Goal: Information Seeking & Learning: Find specific fact

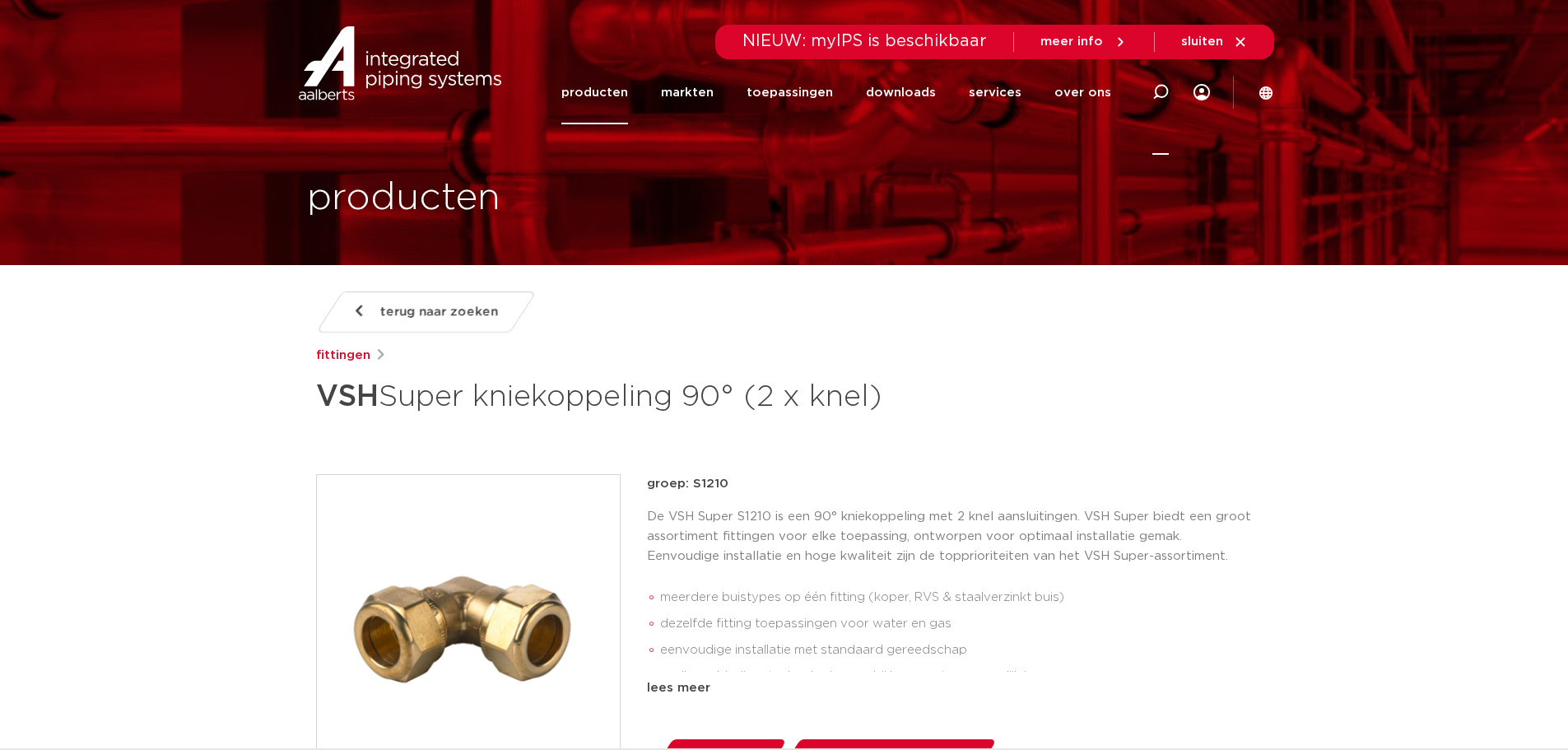
click at [1164, 87] on icon at bounding box center [1160, 91] width 16 height 16
click at [798, 88] on input "Zoeken" at bounding box center [912, 89] width 518 height 33
paste input "0866613"
type input "0866613"
click button "Zoeken" at bounding box center [0, 0] width 0 height 0
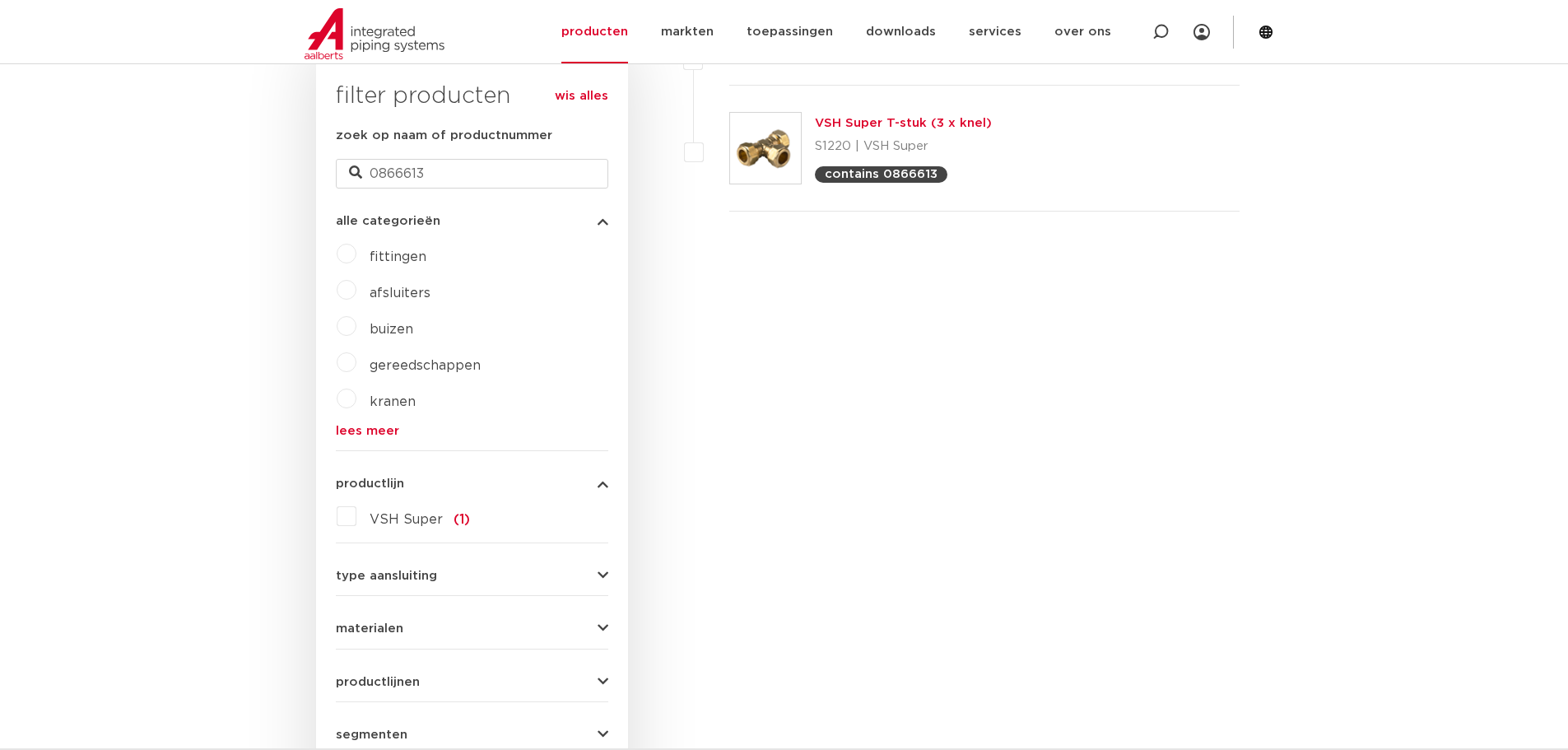
click at [904, 126] on link "VSH Super T-stuk (3 x knel)" at bounding box center [904, 123] width 177 height 12
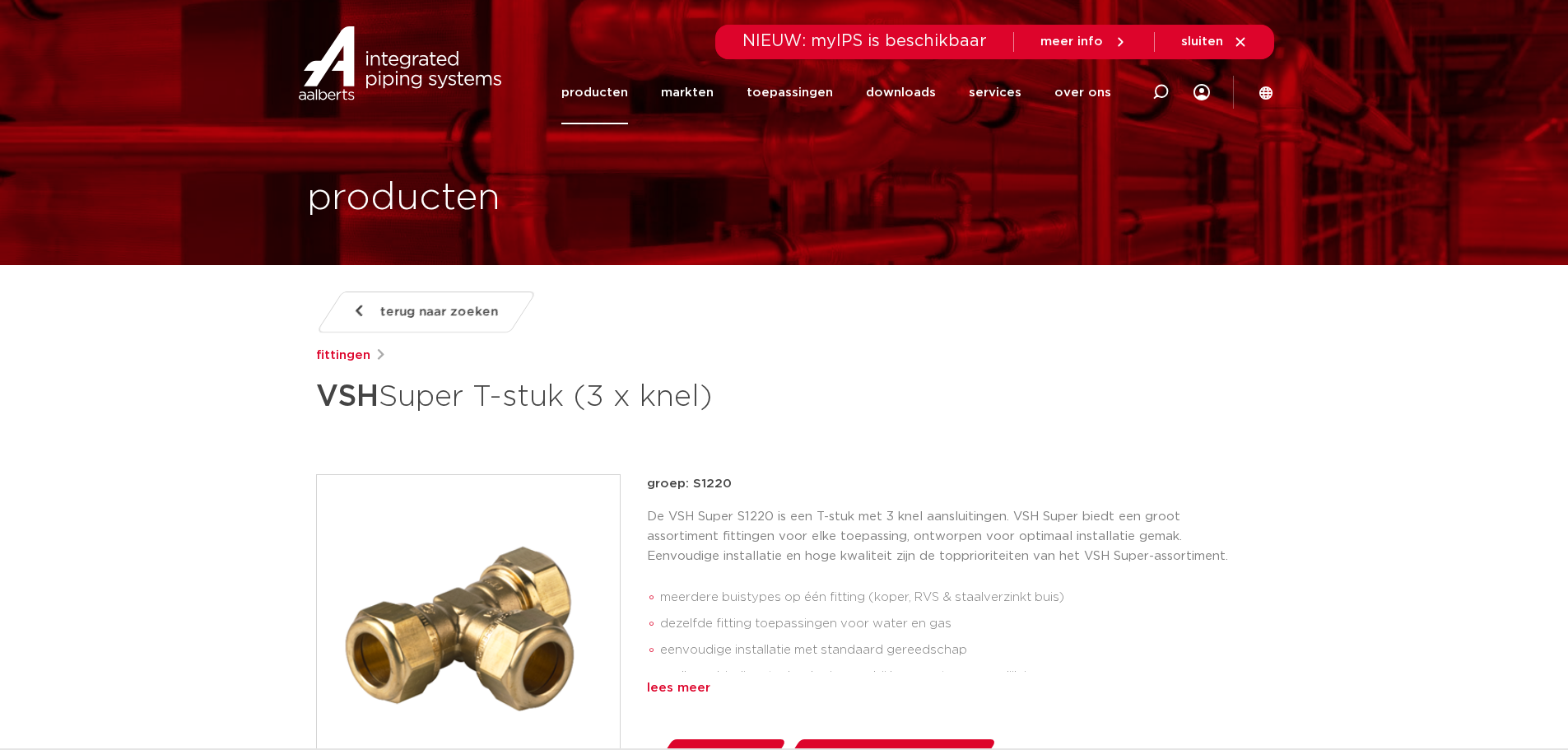
click at [708, 682] on div "lees meer" at bounding box center [950, 688] width 606 height 20
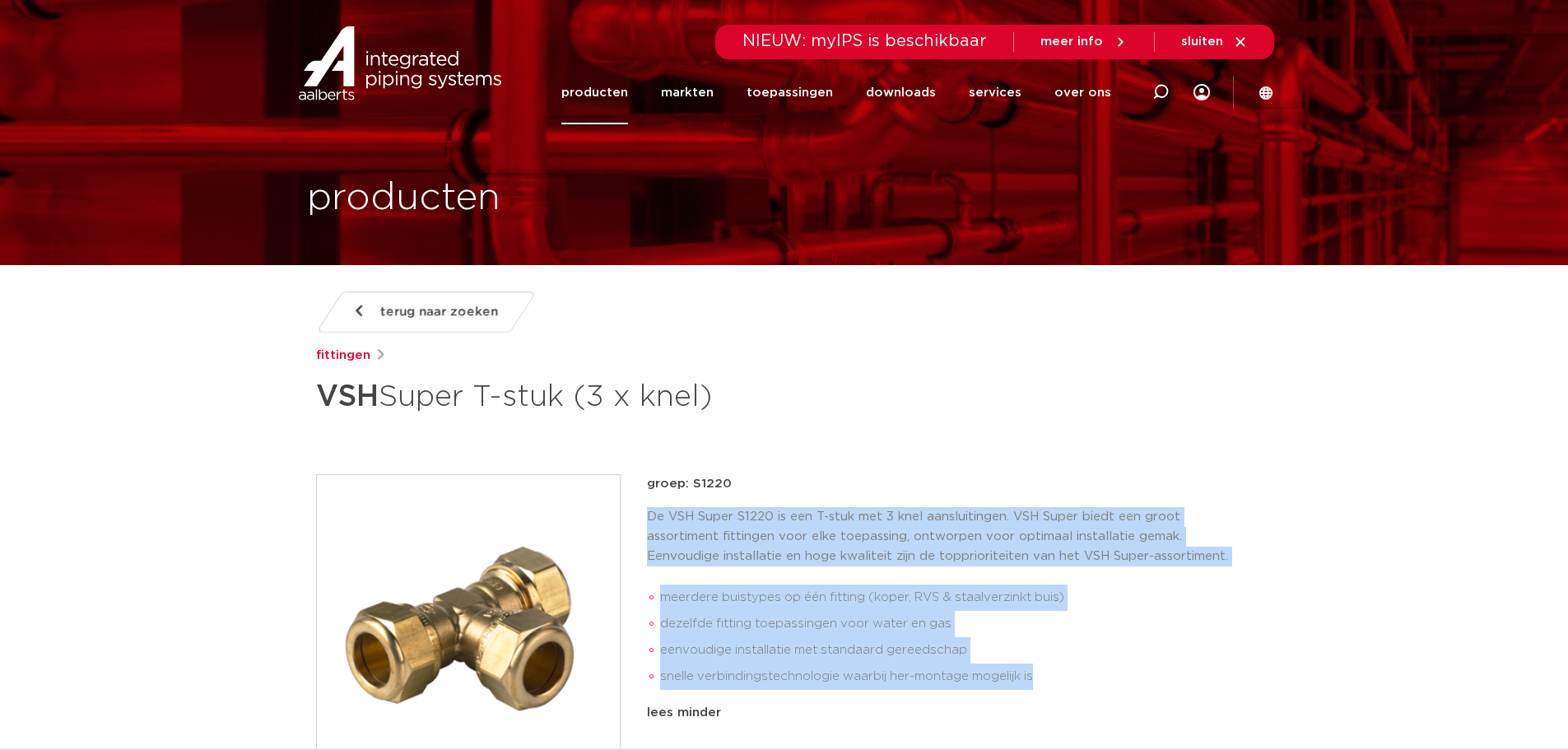
drag, startPoint x: 1025, startPoint y: 666, endPoint x: 649, endPoint y: 509, distance: 407.5
click at [649, 509] on div "De VSH Super S1220 is een T-stuk met 3 knel aansluitingen. VSH Super biedt een …" at bounding box center [950, 601] width 606 height 189
copy div "De VSH Super S1220 is een T-stuk met 3 knel aansluitingen. VSH Super biedt een …"
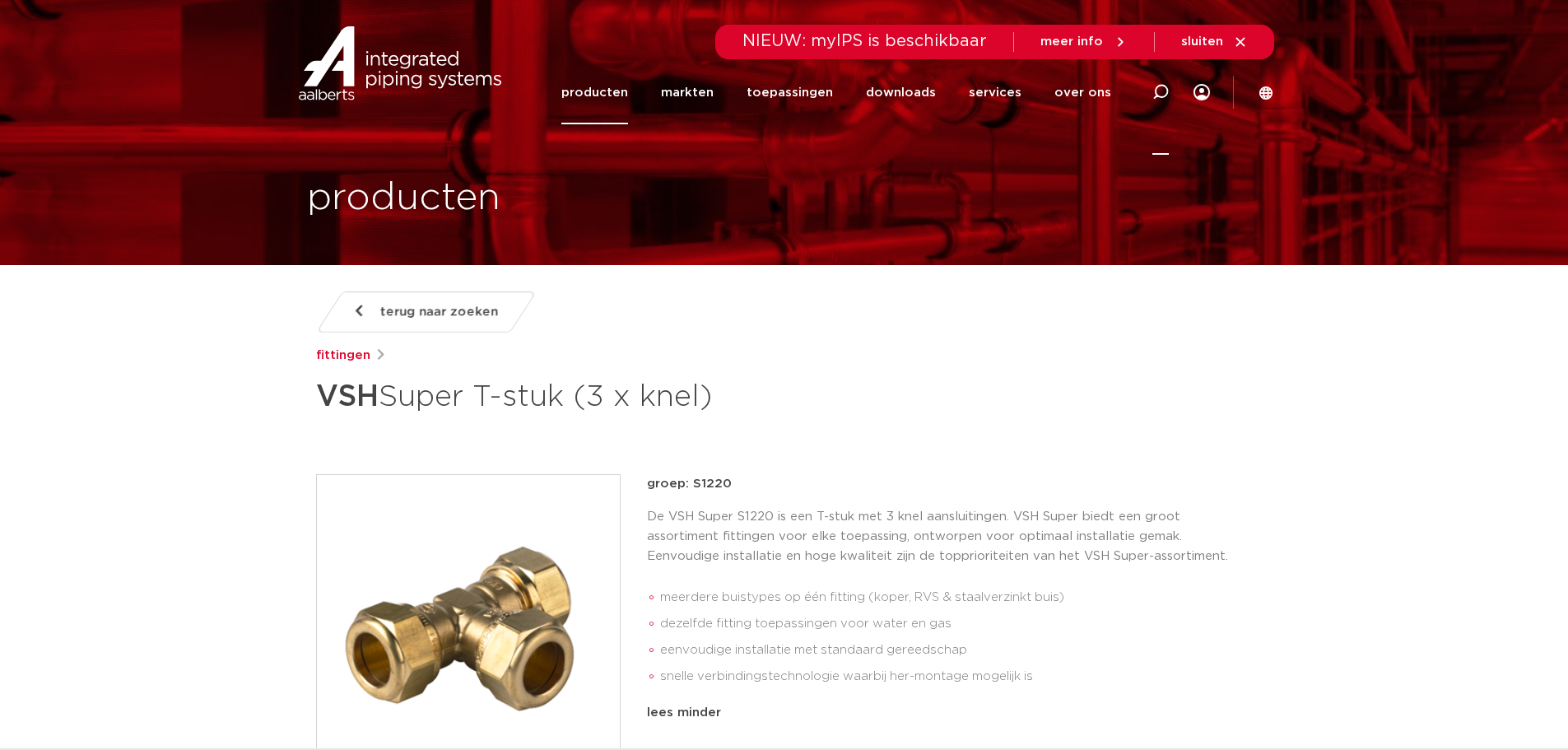
click at [1159, 84] on icon at bounding box center [1160, 91] width 16 height 16
click at [880, 92] on input "Zoeken" at bounding box center [912, 89] width 518 height 33
paste input "0882101"
type input "0882101"
click button "Zoeken" at bounding box center [0, 0] width 0 height 0
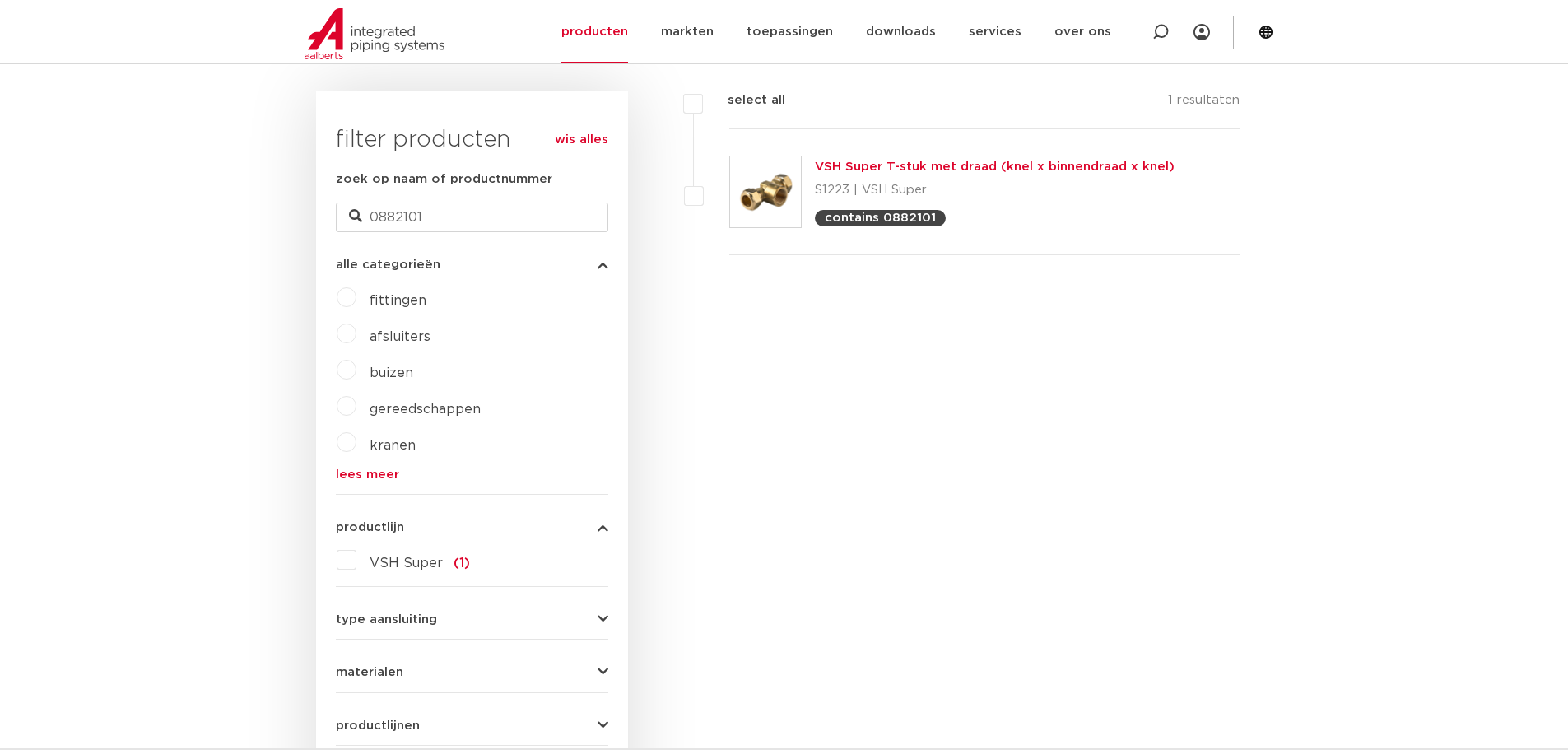
scroll to position [439, 0]
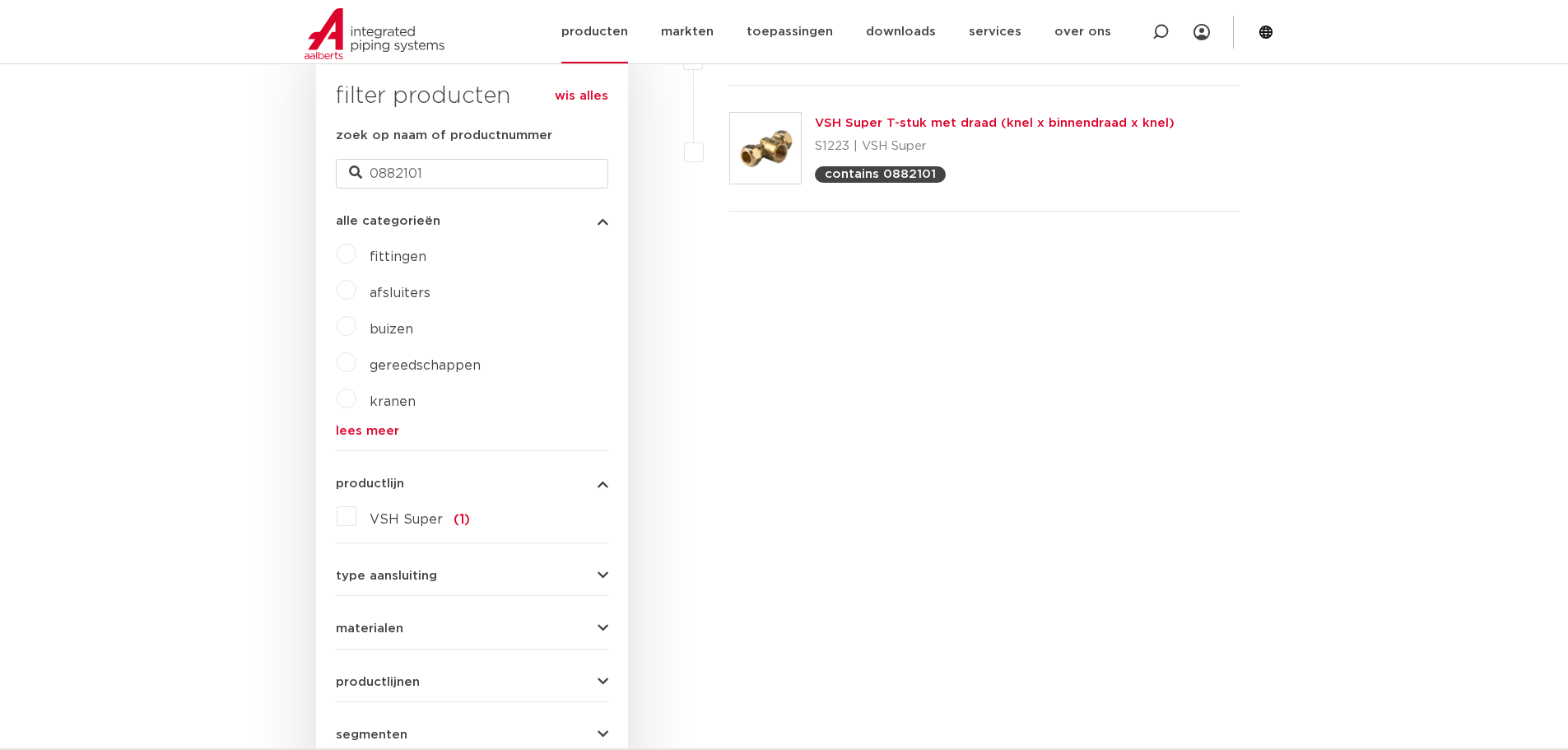
click at [1160, 36] on icon at bounding box center [1160, 32] width 20 height 20
click at [724, 33] on input "Zoeken" at bounding box center [914, 31] width 518 height 33
paste input "0866272"
type input "0866272"
click button "Zoeken" at bounding box center [0, 0] width 0 height 0
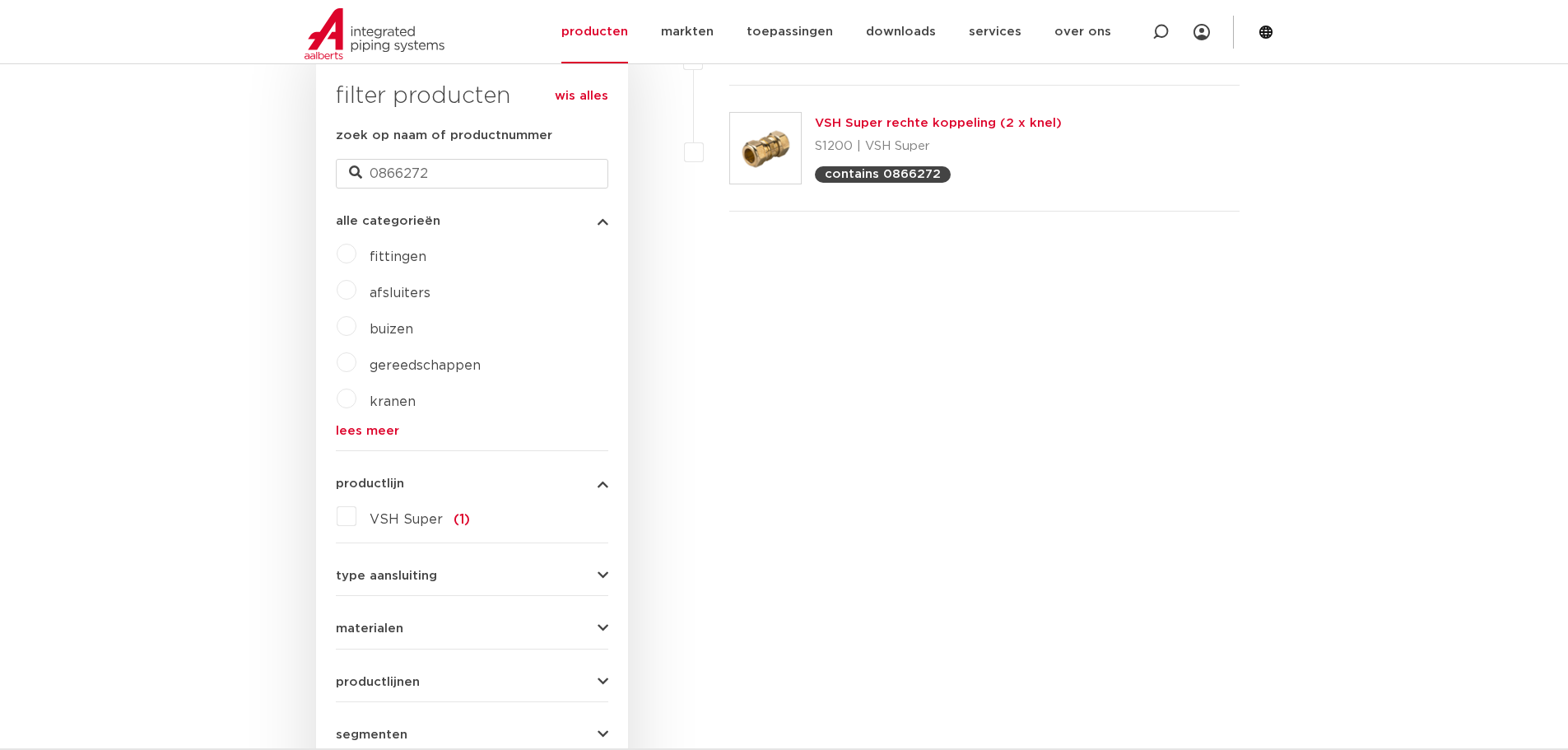
click at [875, 117] on link "VSH Super rechte koppeling (2 x knel)" at bounding box center [938, 123] width 247 height 12
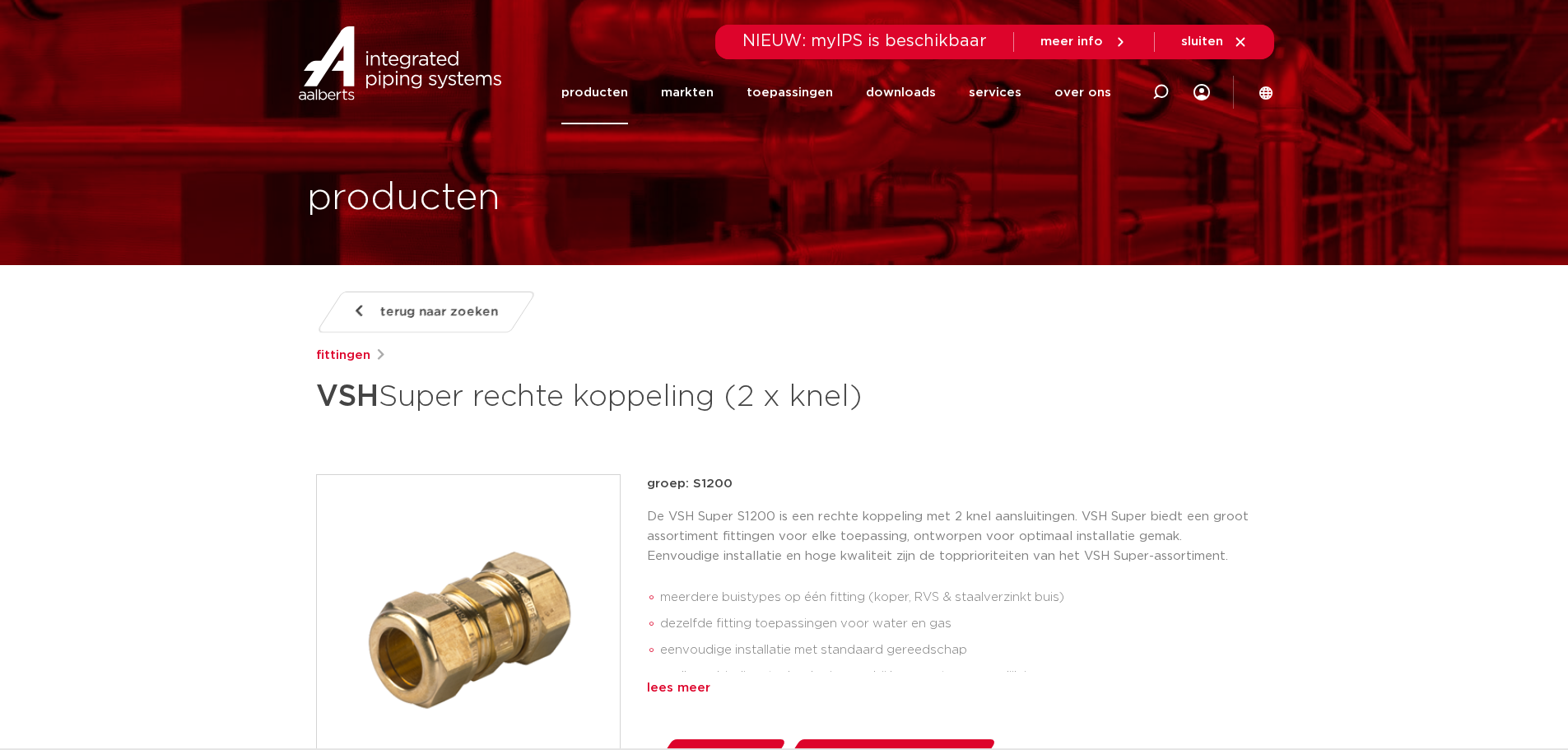
click at [694, 690] on div "lees meer" at bounding box center [950, 688] width 606 height 20
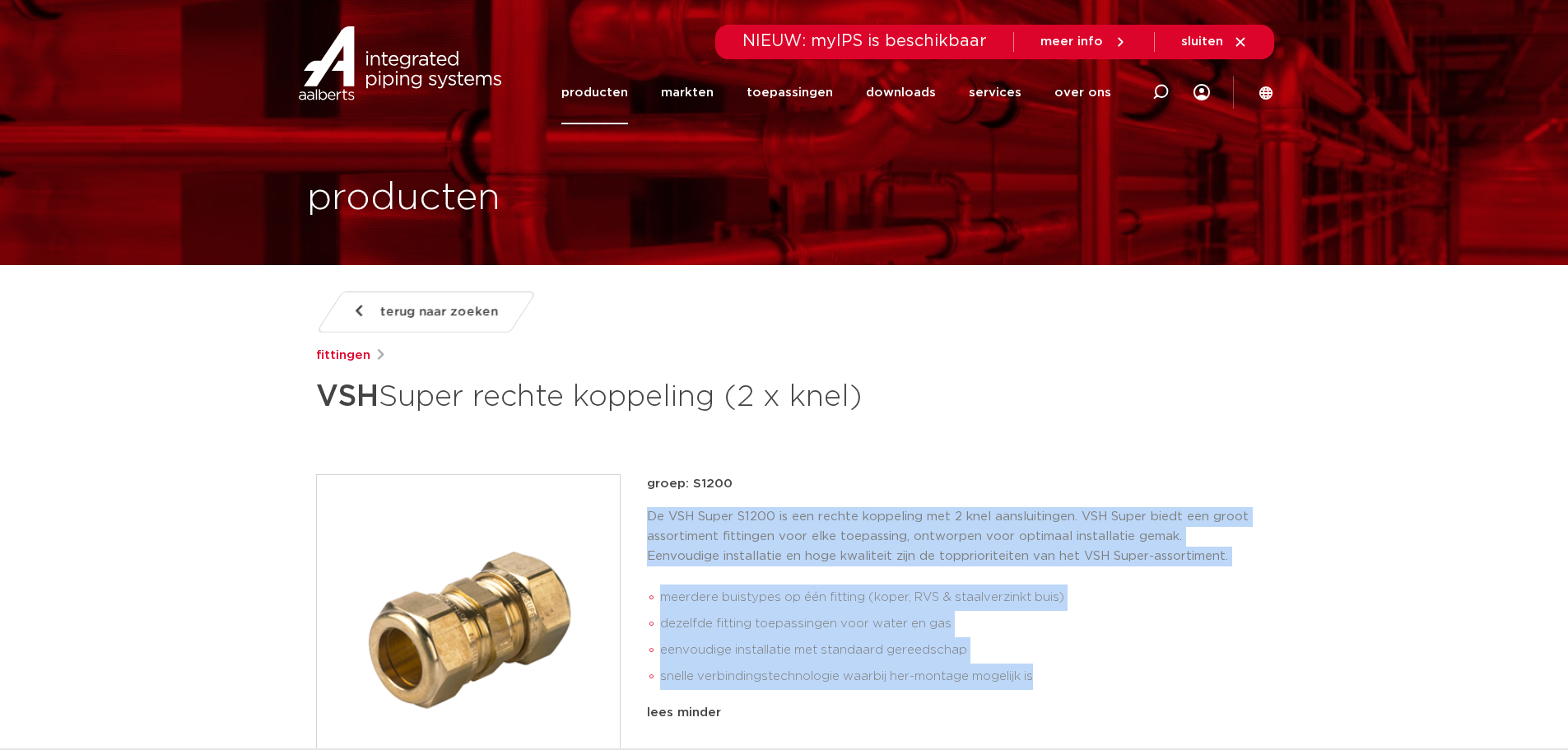
drag, startPoint x: 1061, startPoint y: 677, endPoint x: 648, endPoint y: 516, distance: 443.3
click at [649, 516] on div "De VSH Super S1200 is een rechte koppeling met 2 knel aansluitingen. VSH Super …" at bounding box center [950, 601] width 606 height 189
copy div "De VSH Super S1200 is een rechte koppeling met 2 knel aansluitingen. VSH Super …"
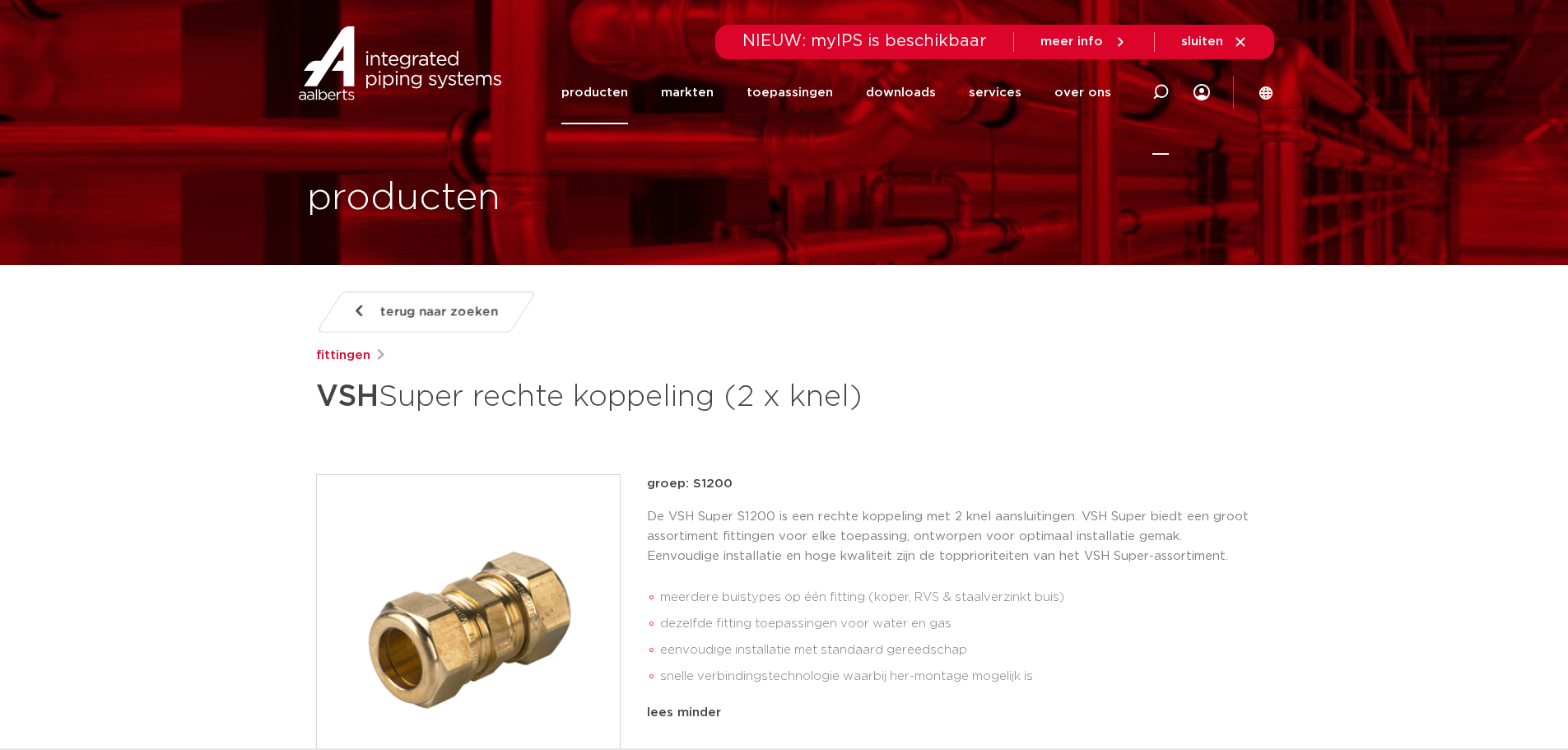
click at [1164, 95] on icon at bounding box center [1160, 91] width 16 height 16
click at [737, 86] on input "Zoeken" at bounding box center [912, 89] width 518 height 33
paste input "0878273"
type input "0878273"
click button "Zoeken" at bounding box center [0, 0] width 0 height 0
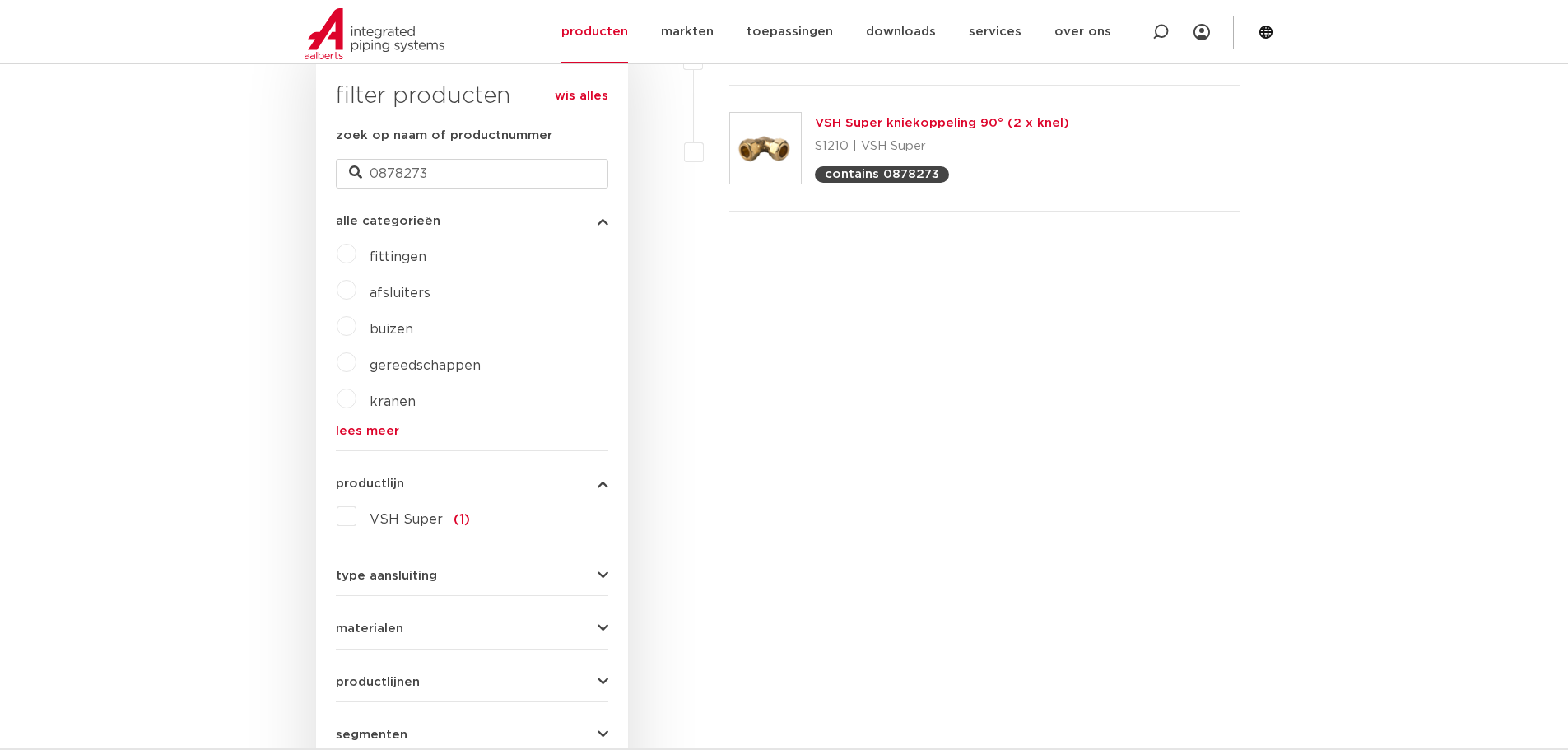
click at [903, 124] on link "VSH Super kniekoppeling 90° (2 x knel)" at bounding box center [942, 123] width 254 height 12
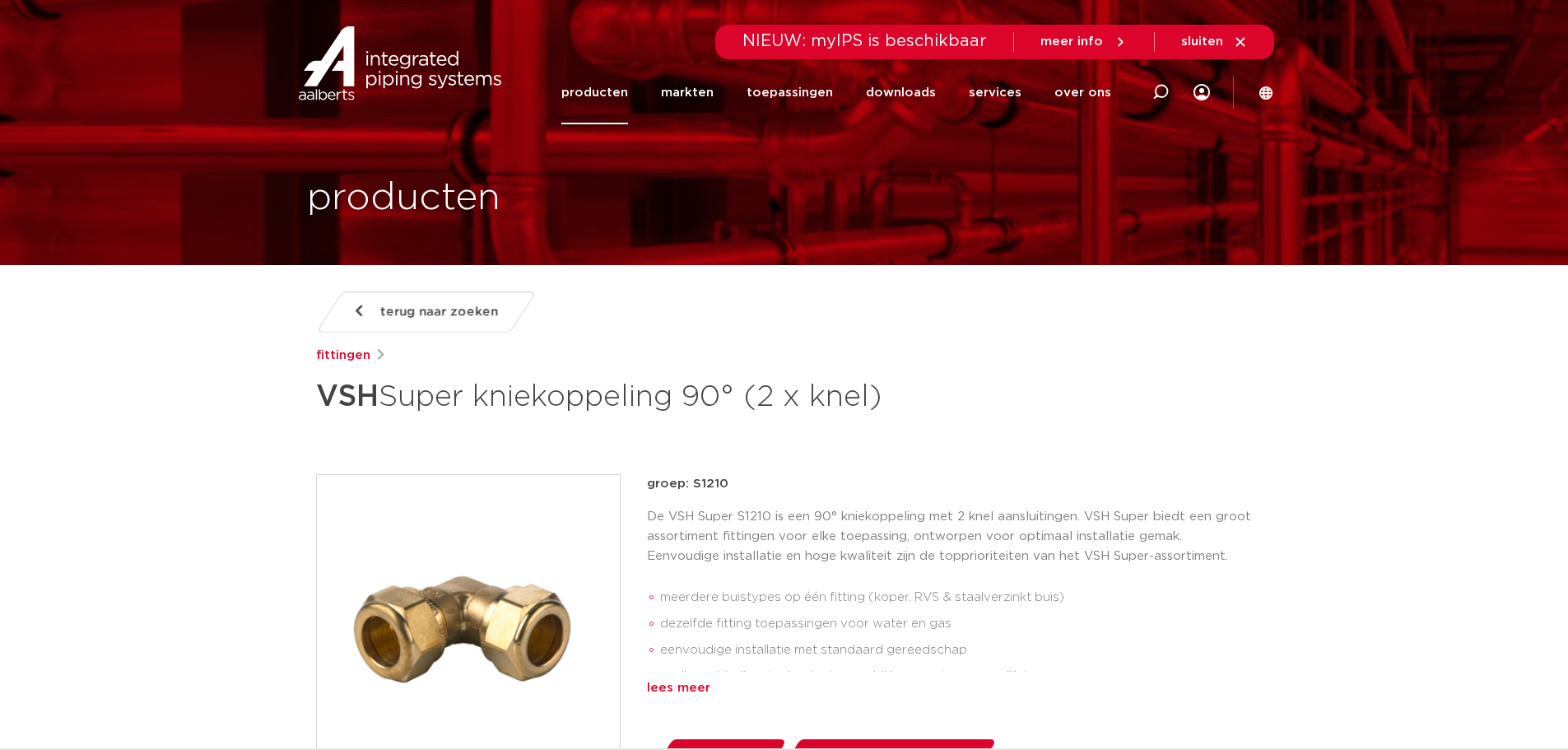
click at [665, 687] on div "lees meer" at bounding box center [950, 688] width 606 height 20
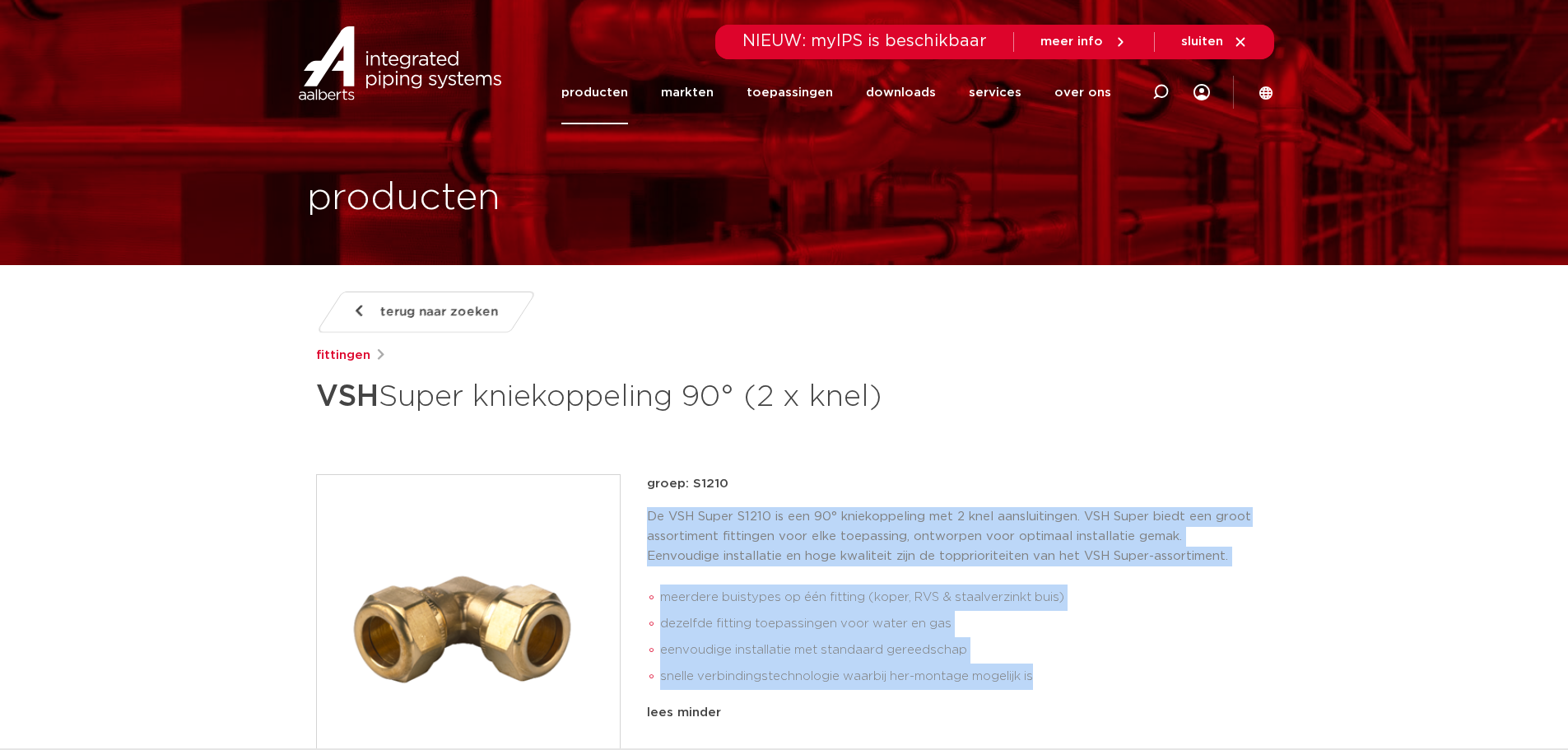
drag, startPoint x: 1053, startPoint y: 678, endPoint x: 649, endPoint y: 519, distance: 434.2
click at [649, 519] on div "De VSH Super S1210 is een 90° kniekoppeling met 2 knel aansluitingen. VSH Super…" at bounding box center [950, 601] width 606 height 189
copy div "De VSH Super S1210 is een 90° kniekoppeling met 2 knel aansluitingen. VSH Super…"
click at [1070, 655] on li "eenvoudige installatie met standaard gereedschap" at bounding box center [956, 650] width 592 height 26
drag, startPoint x: 1056, startPoint y: 682, endPoint x: 643, endPoint y: 505, distance: 449.3
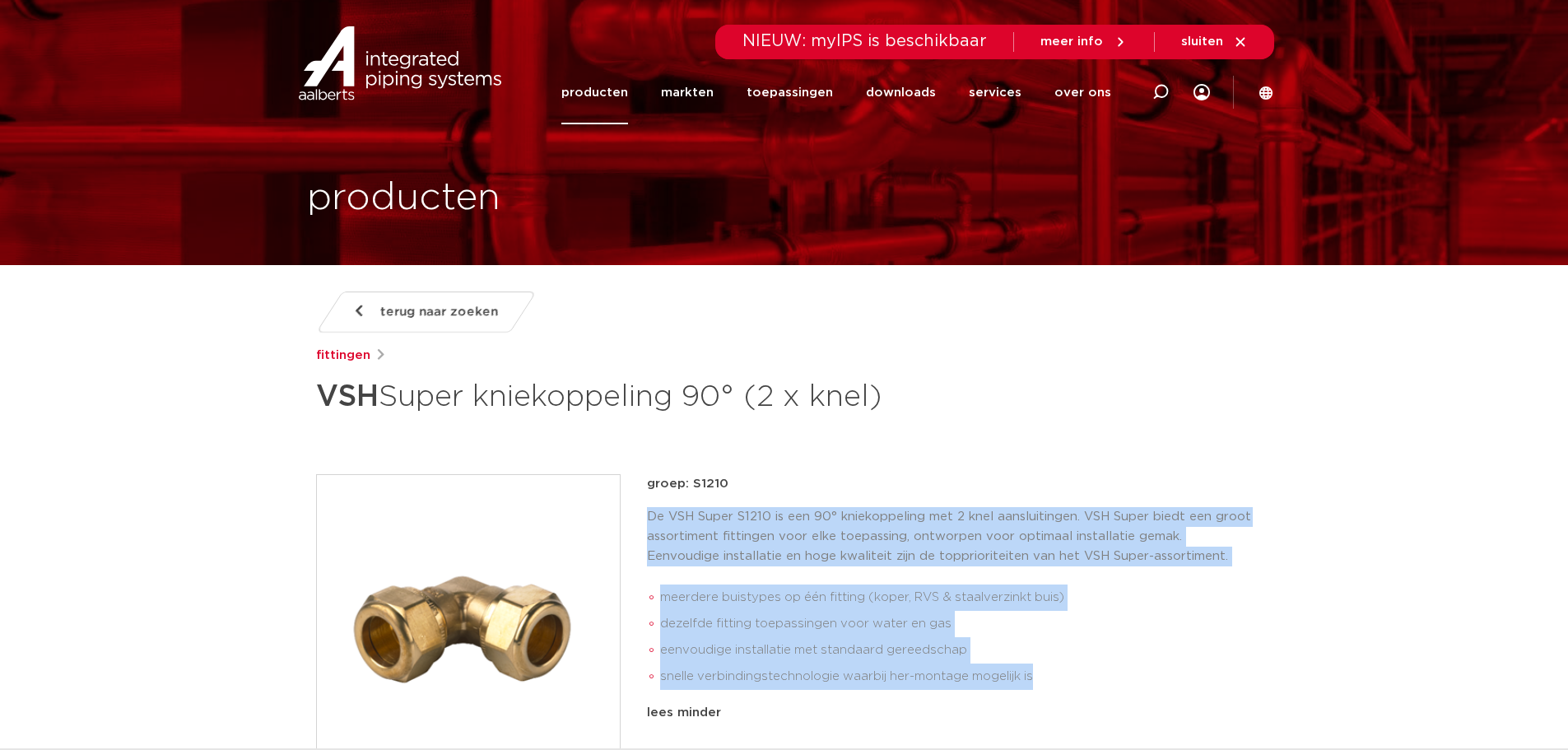
click at [643, 505] on div "groep: S1210 De VSH Super S1210 is een 90° kniekoppeling met 2 knel aansluiting…" at bounding box center [784, 644] width 937 height 341
copy div "De VSH Super S1210 is een 90° kniekoppeling met 2 knel aansluitingen. VSH Super…"
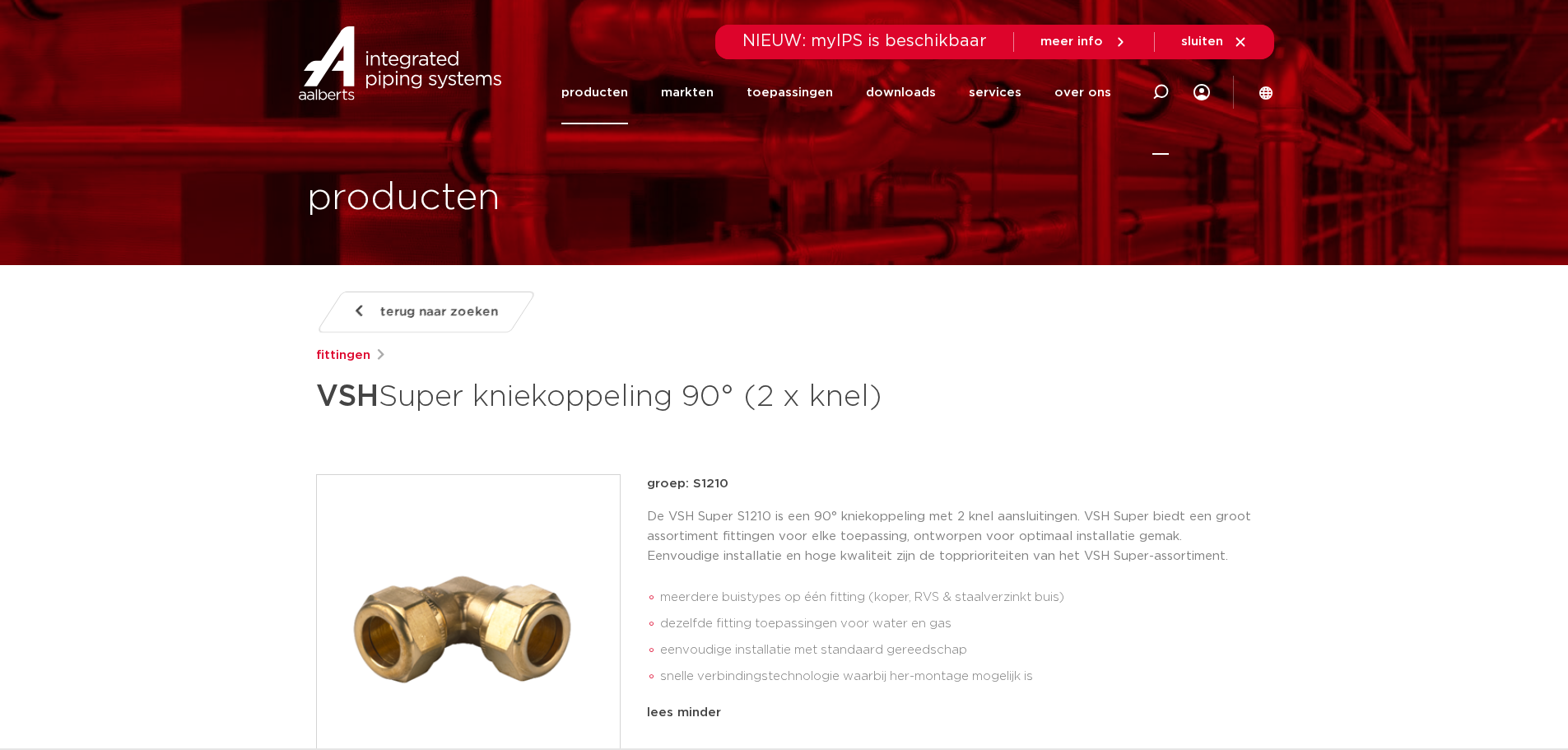
click at [1160, 95] on icon at bounding box center [1160, 91] width 16 height 16
click at [851, 91] on input "Zoeken" at bounding box center [912, 89] width 518 height 33
paste input "0863731"
type input "0863731"
click button "Zoeken" at bounding box center [0, 0] width 0 height 0
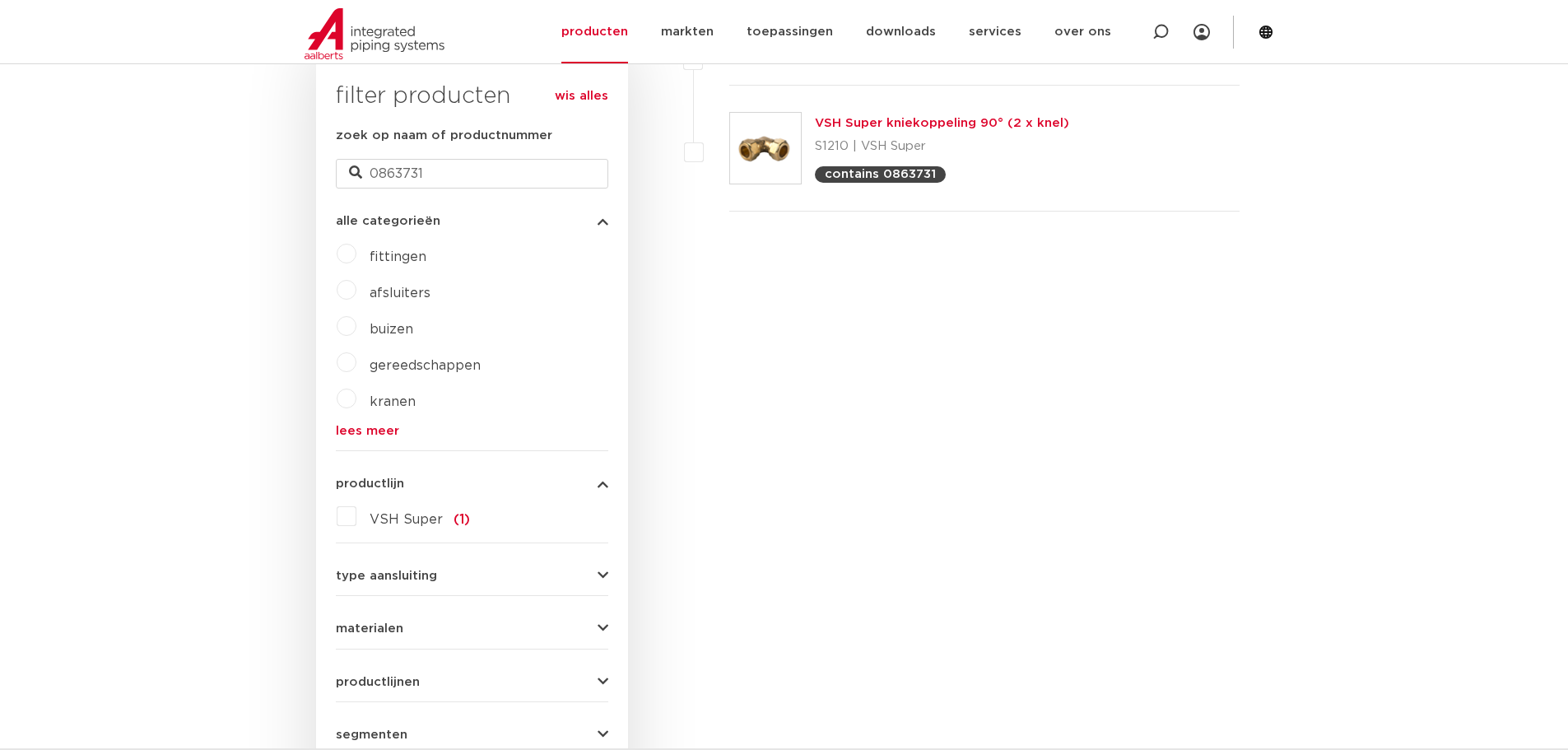
click at [937, 125] on link "VSH Super kniekoppeling 90° (2 x knel)" at bounding box center [942, 123] width 254 height 12
